Goal: Find specific page/section: Find specific page/section

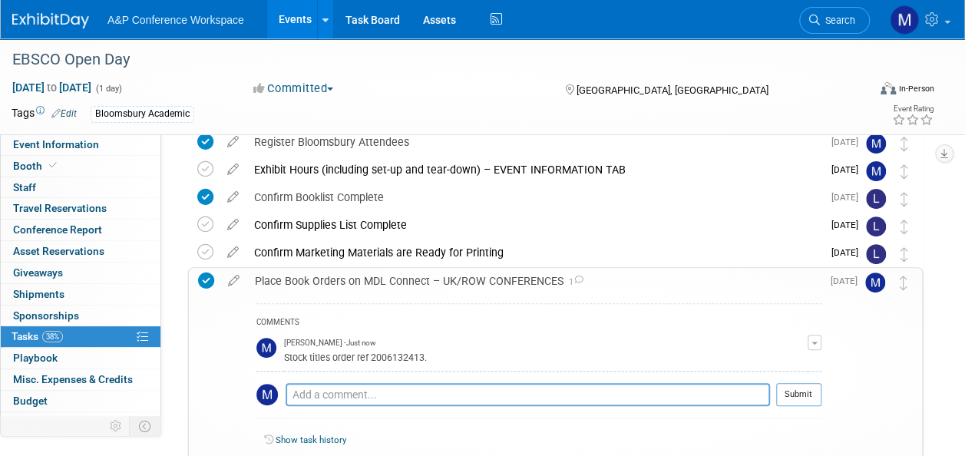
scroll to position [153, 0]
click at [312, 394] on textarea at bounding box center [527, 394] width 484 height 23
paste textarea "2006132474"
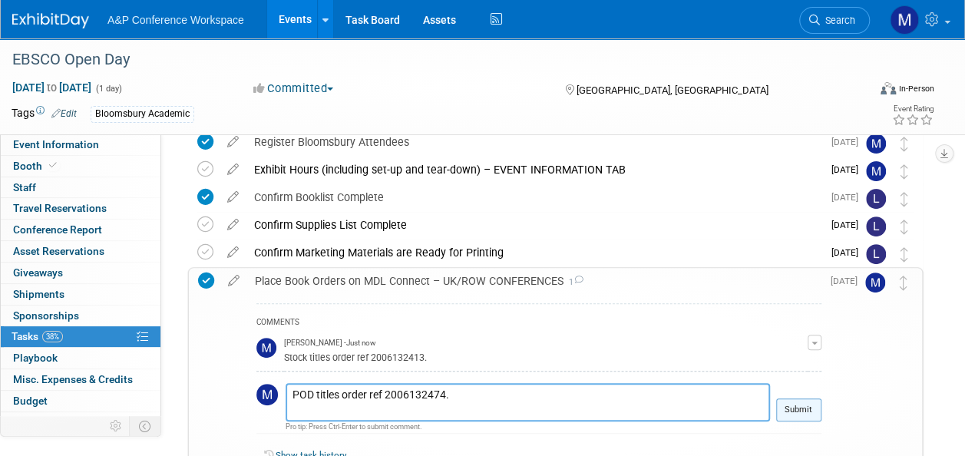
type textarea "POD titles order ref 2006132474."
click at [809, 401] on button "Submit" at bounding box center [798, 409] width 45 height 23
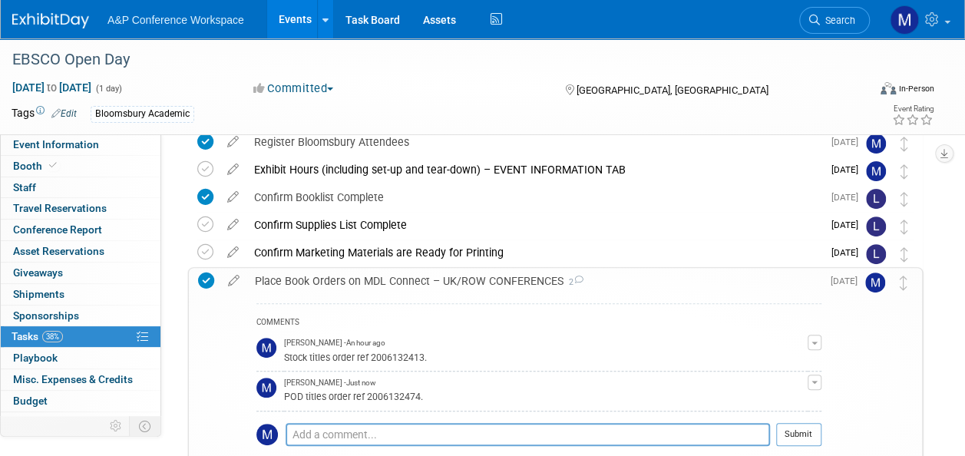
scroll to position [230, 0]
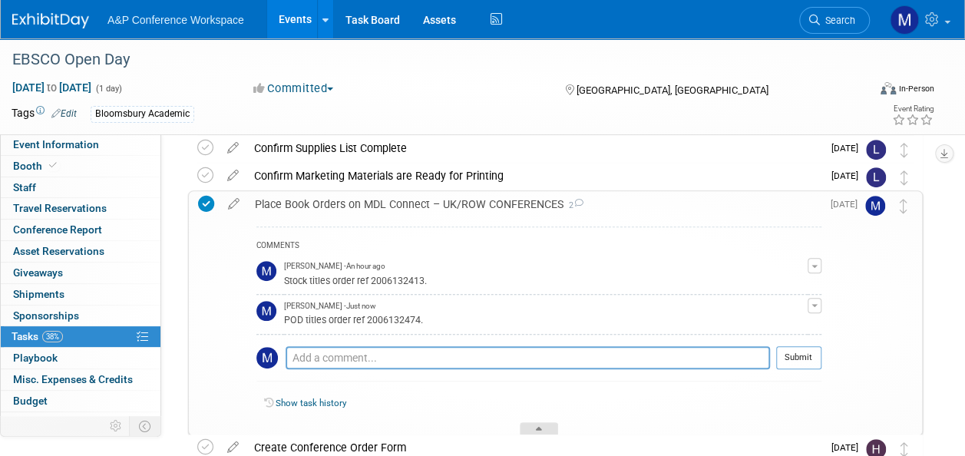
click at [535, 423] on div at bounding box center [539, 428] width 38 height 13
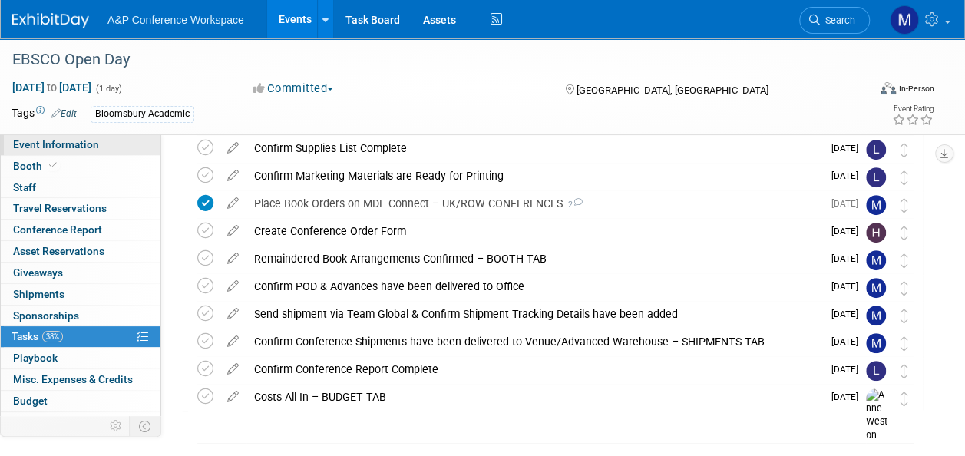
click at [118, 144] on link "Event Information" at bounding box center [81, 144] width 160 height 21
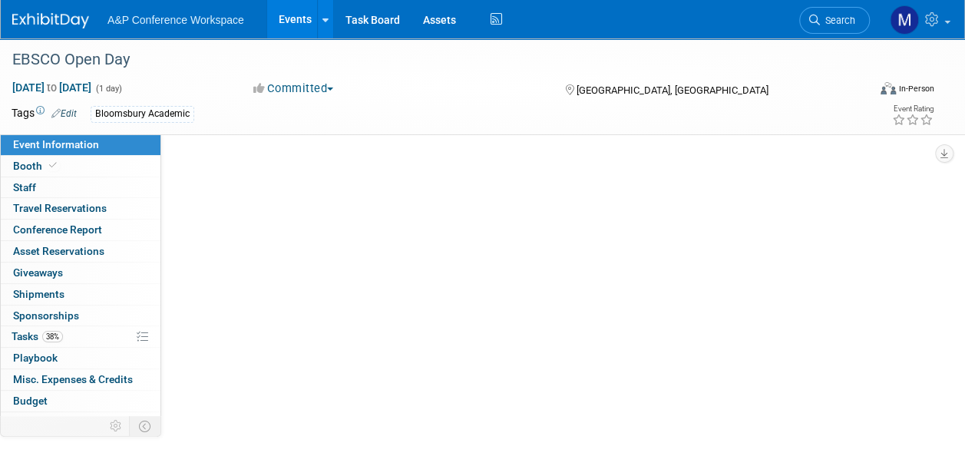
scroll to position [0, 0]
select select "Annual"
select select "Level 2"
select select "In-Person Booth"
select select "Libraries"
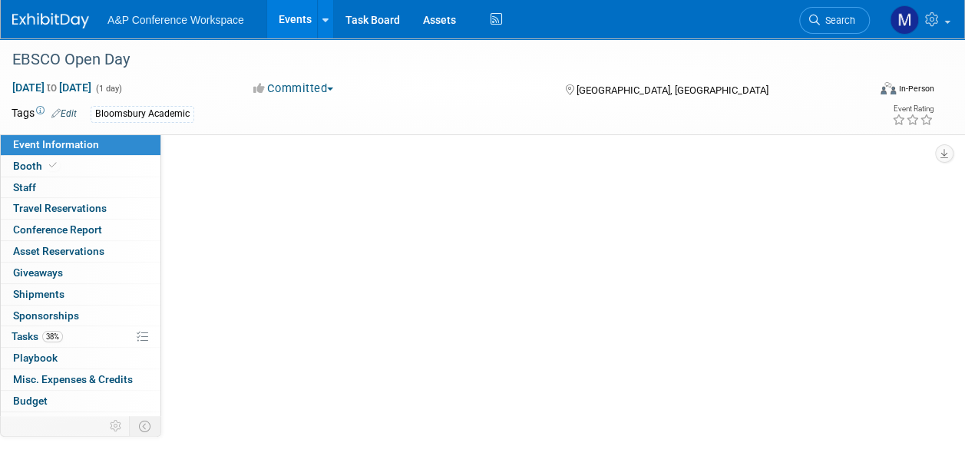
select select "Bloomsbury Academic"
select select "[PERSON_NAME]"
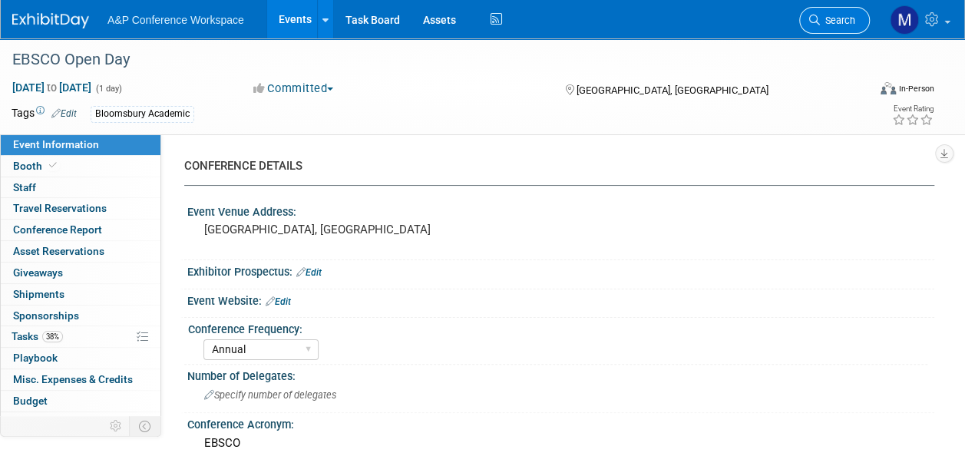
click at [826, 17] on span "Search" at bounding box center [837, 21] width 35 height 12
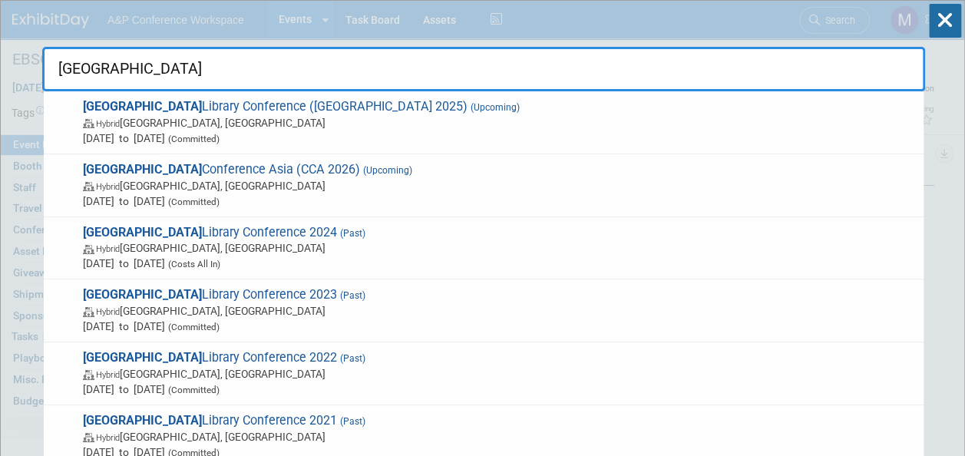
type input "charlesto"
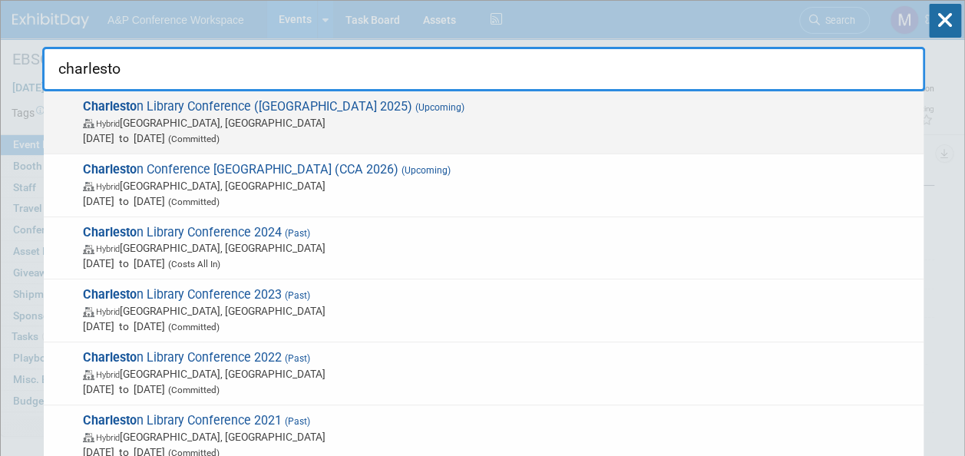
click at [235, 108] on span "Charlesto n Library Conference (Charleston 2025) (Upcoming) Hybrid [GEOGRAPHIC_…" at bounding box center [496, 122] width 837 height 47
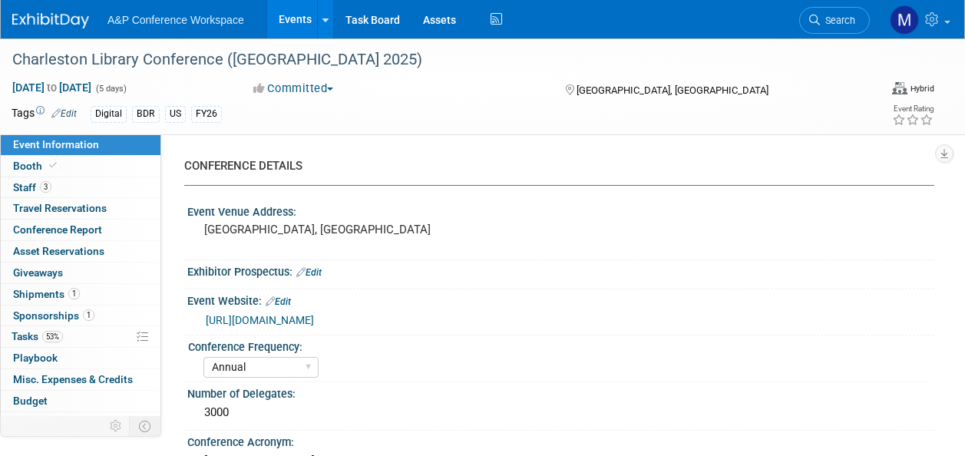
select select "Annual"
select select "Level 1"
select select "In-Person Booth"
select select "Libraries"
select select "Bloomsbury Digital Resources"
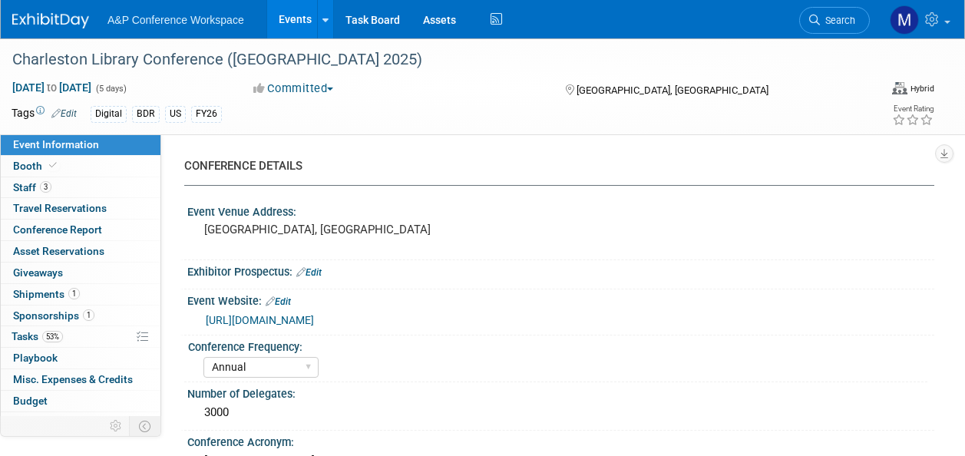
select select "[PERSON_NAME]"
select select "BDR Product Awareness and Trial Generation​"
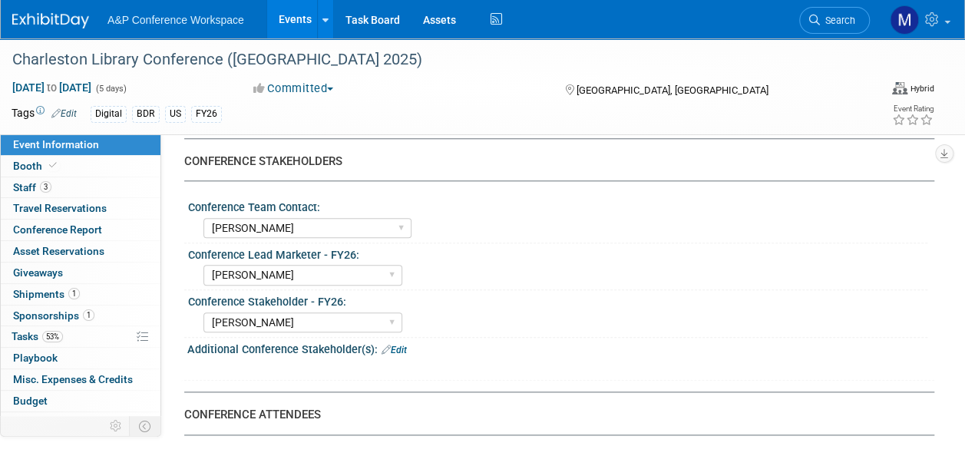
scroll to position [614, 0]
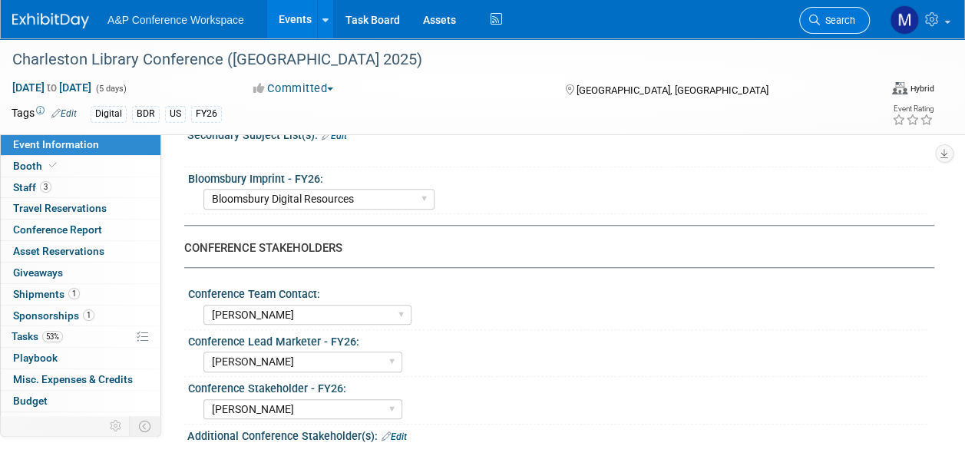
click at [839, 27] on link "Search" at bounding box center [834, 20] width 71 height 27
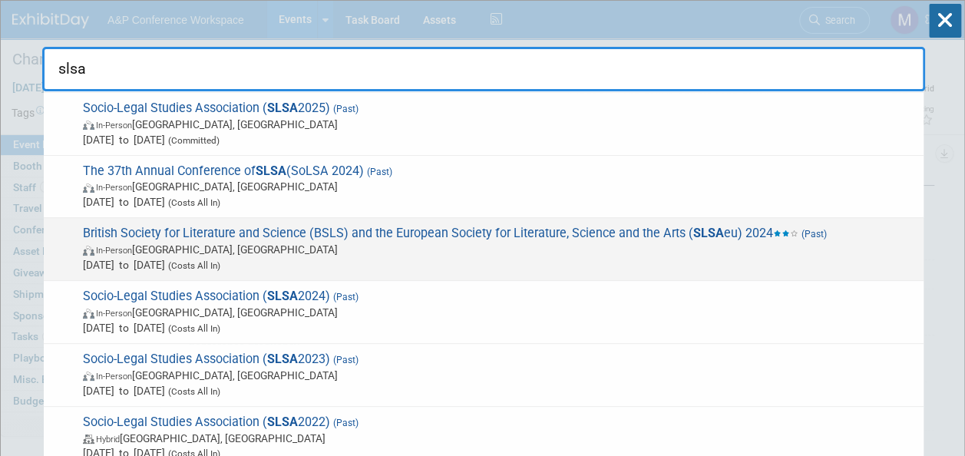
scroll to position [0, 0]
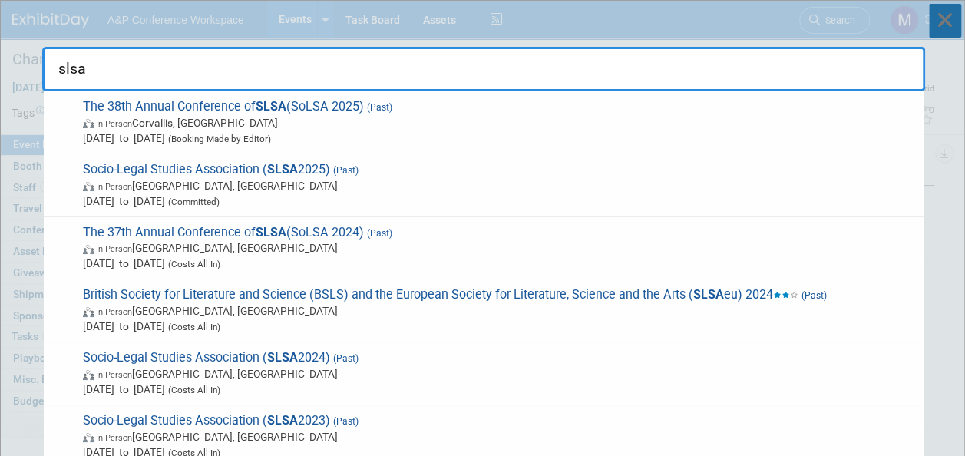
type input "slsa"
click at [957, 28] on icon at bounding box center [945, 21] width 32 height 34
